Goal: Information Seeking & Learning: Learn about a topic

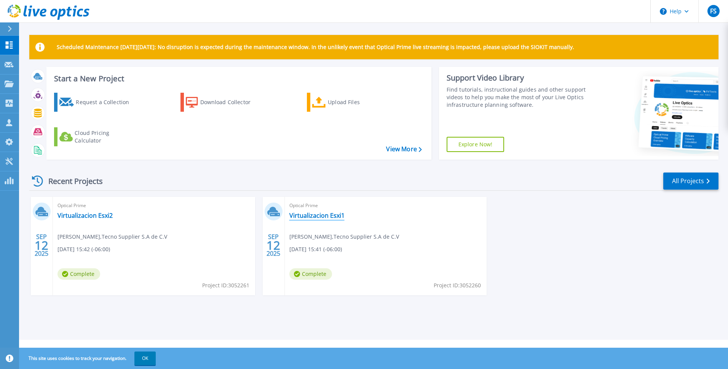
click at [327, 216] on link "Virtualizacion Esxi1" at bounding box center [316, 216] width 55 height 8
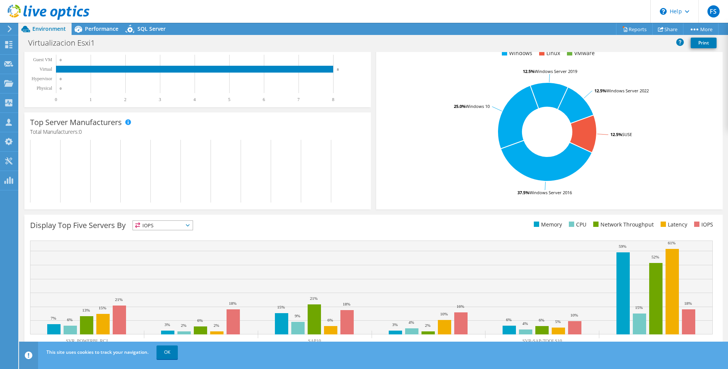
scroll to position [139, 0]
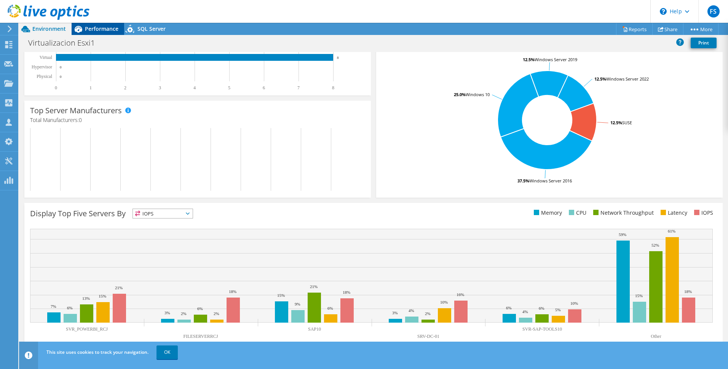
click at [104, 30] on span "Performance" at bounding box center [101, 28] width 33 height 7
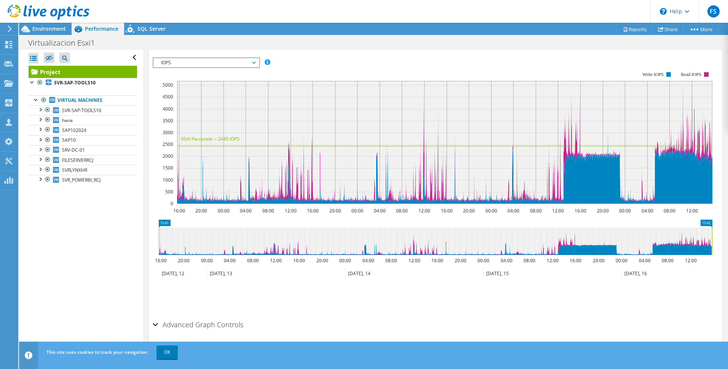
scroll to position [0, 0]
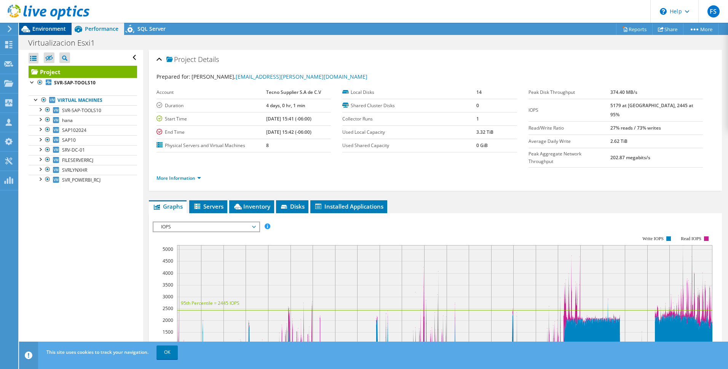
click at [46, 33] on div "Environment" at bounding box center [45, 29] width 53 height 12
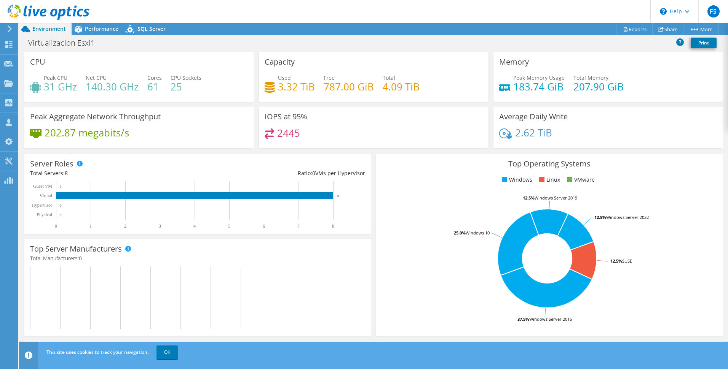
click at [11, 31] on icon at bounding box center [10, 28] width 6 height 7
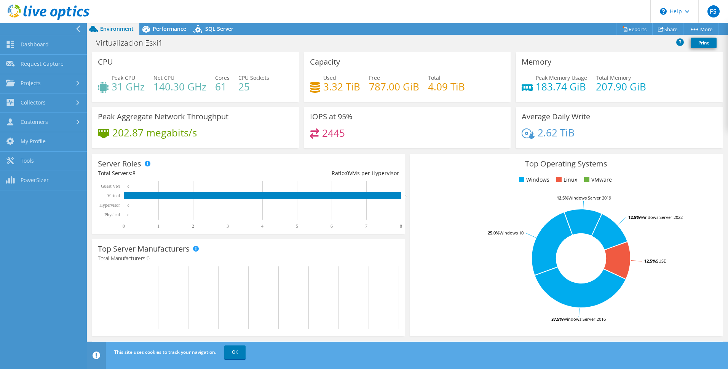
click at [77, 27] on icon at bounding box center [78, 28] width 6 height 7
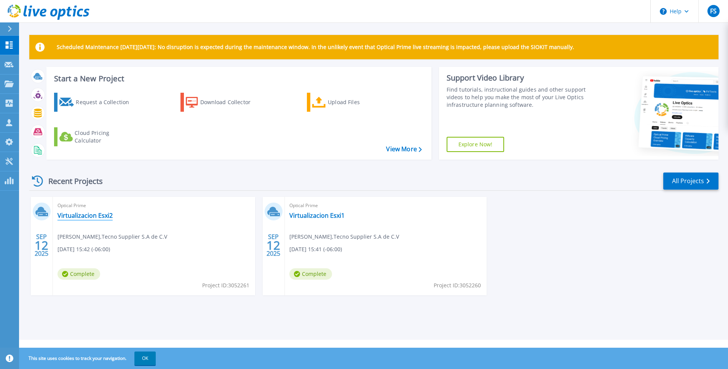
click at [98, 216] on link "Virtualizacion Esxi2" at bounding box center [84, 216] width 55 height 8
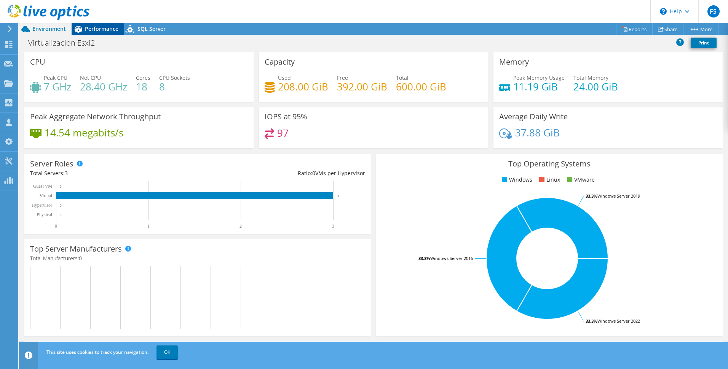
click at [102, 32] on span "Performance" at bounding box center [101, 28] width 33 height 7
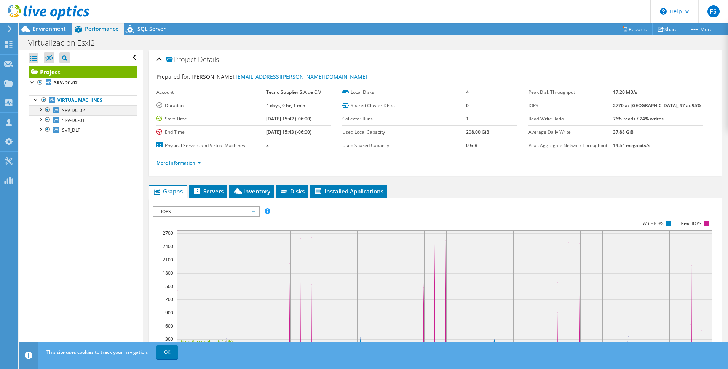
click at [40, 110] on div at bounding box center [40, 109] width 8 height 8
click at [41, 150] on div at bounding box center [40, 149] width 8 height 8
drag, startPoint x: 41, startPoint y: 178, endPoint x: 44, endPoint y: 186, distance: 8.7
click at [41, 178] on div at bounding box center [40, 179] width 8 height 8
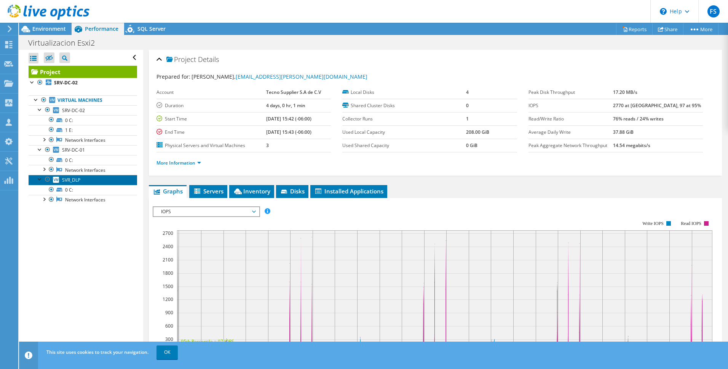
click at [88, 182] on link "SVR_DLP" at bounding box center [83, 180] width 108 height 10
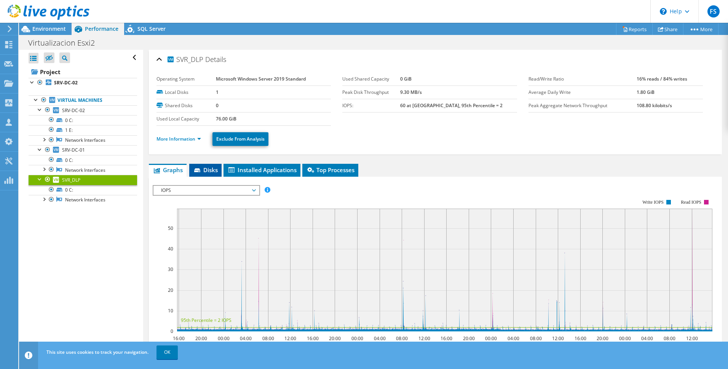
click at [200, 174] on li "Disks" at bounding box center [205, 170] width 32 height 13
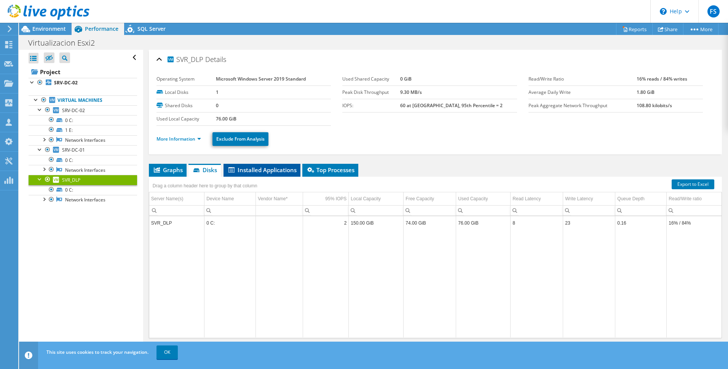
click at [258, 169] on span "Installed Applications" at bounding box center [261, 170] width 69 height 8
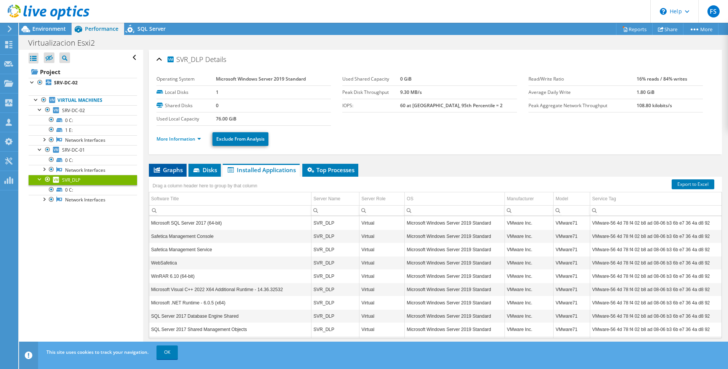
click at [174, 169] on span "Graphs" at bounding box center [168, 170] width 30 height 8
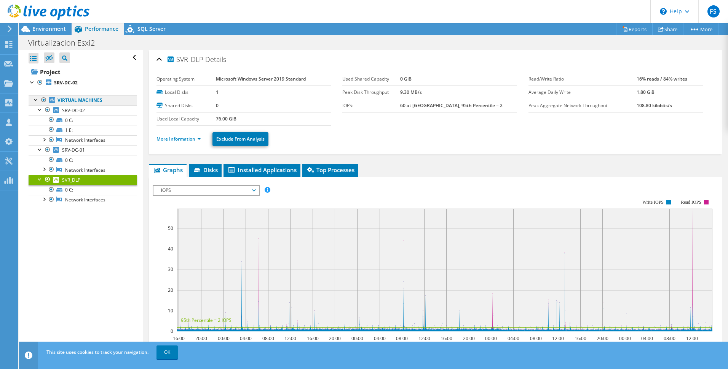
click at [68, 104] on link "Virtual Machines" at bounding box center [83, 101] width 108 height 10
click at [10, 29] on use at bounding box center [10, 28] width 4 height 7
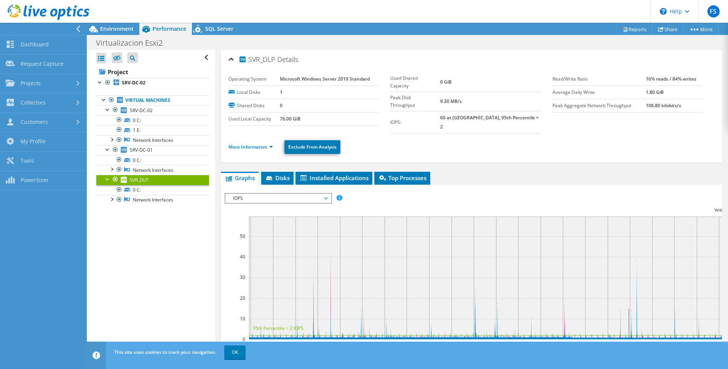
drag, startPoint x: 182, startPoint y: 280, endPoint x: 175, endPoint y: 278, distance: 7.1
click at [182, 280] on div "Open All Close All Hide Excluded Nodes Project Tree Filter" at bounding box center [151, 202] width 128 height 305
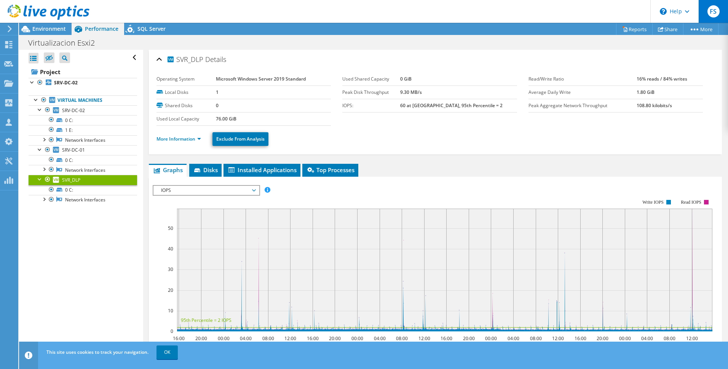
click at [718, 14] on span "FS" at bounding box center [713, 11] width 12 height 12
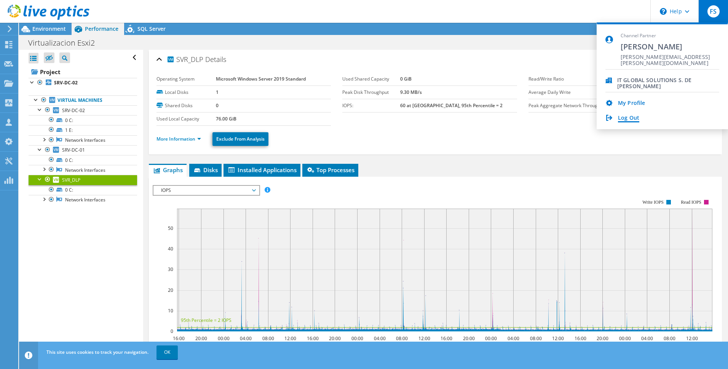
click at [636, 117] on link "Log Out" at bounding box center [628, 118] width 21 height 7
